Goal: Information Seeking & Learning: Learn about a topic

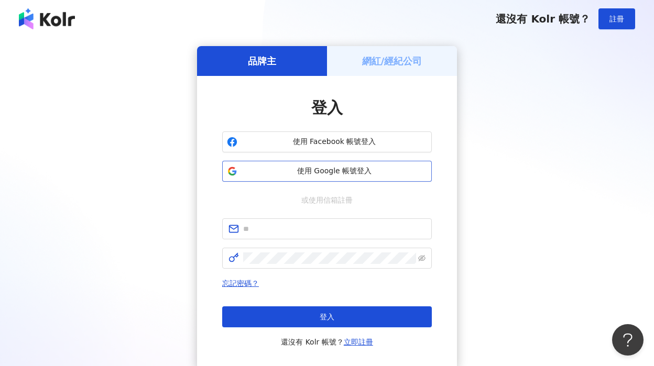
click at [344, 169] on span "使用 Google 帳號登入" at bounding box center [334, 171] width 185 height 10
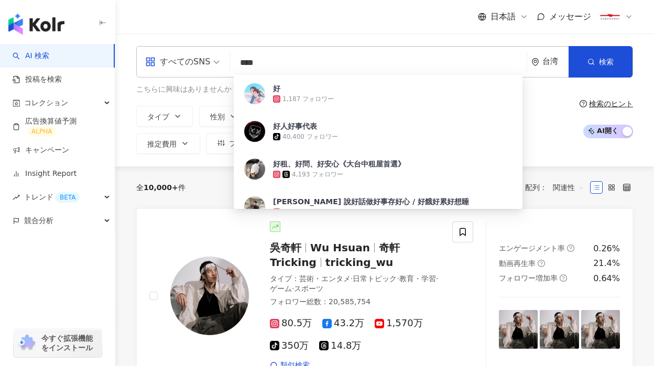
type input "**"
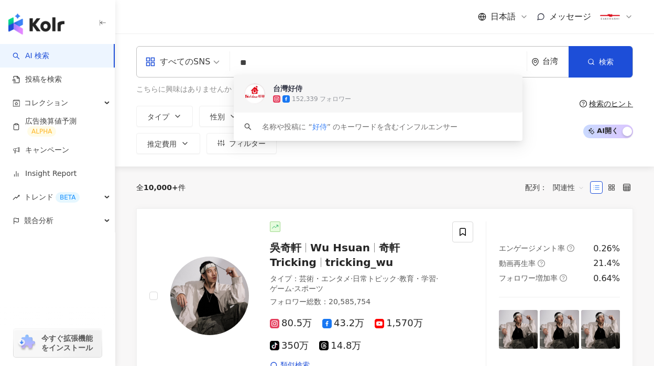
click at [329, 90] on span "台灣好侍" at bounding box center [372, 88] width 199 height 10
